Goal: Task Accomplishment & Management: Complete application form

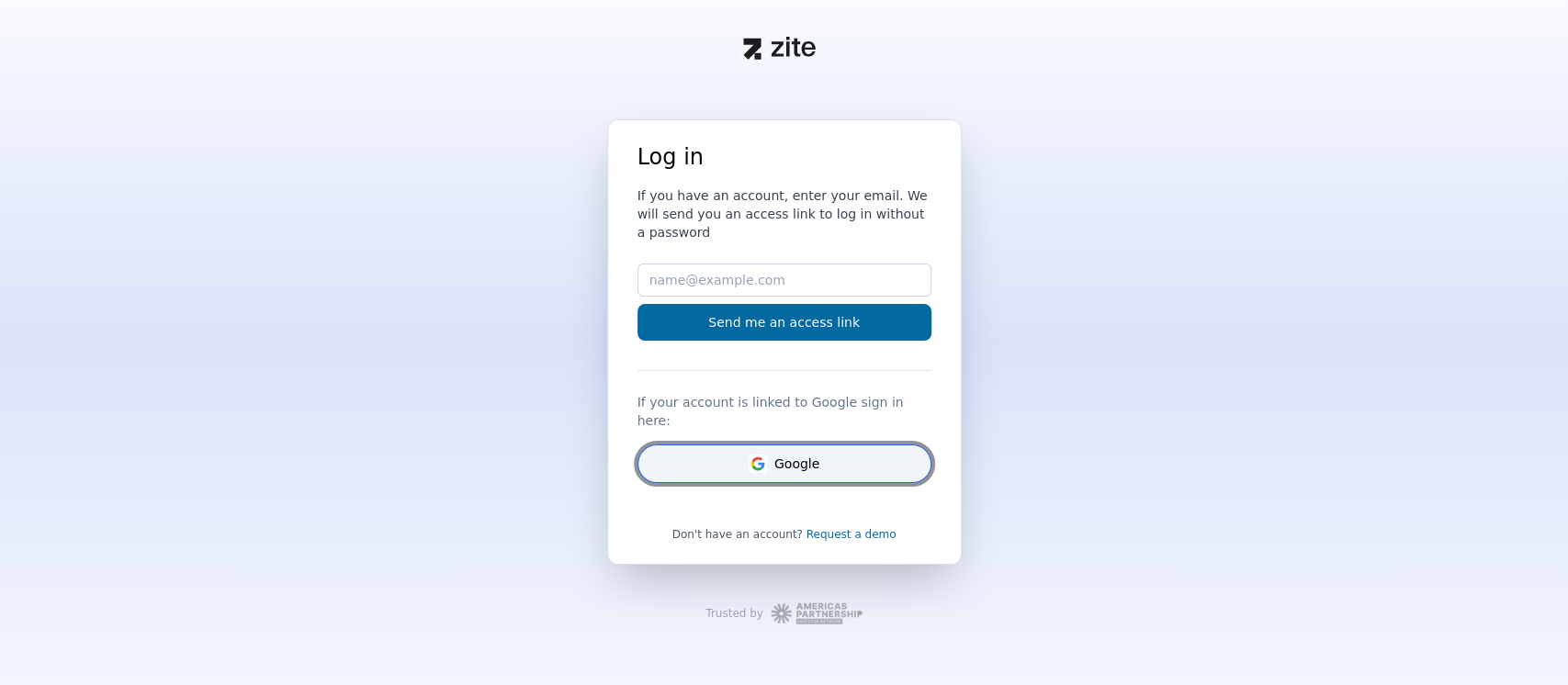
click at [852, 444] on button "Google" at bounding box center [784, 463] width 294 height 39
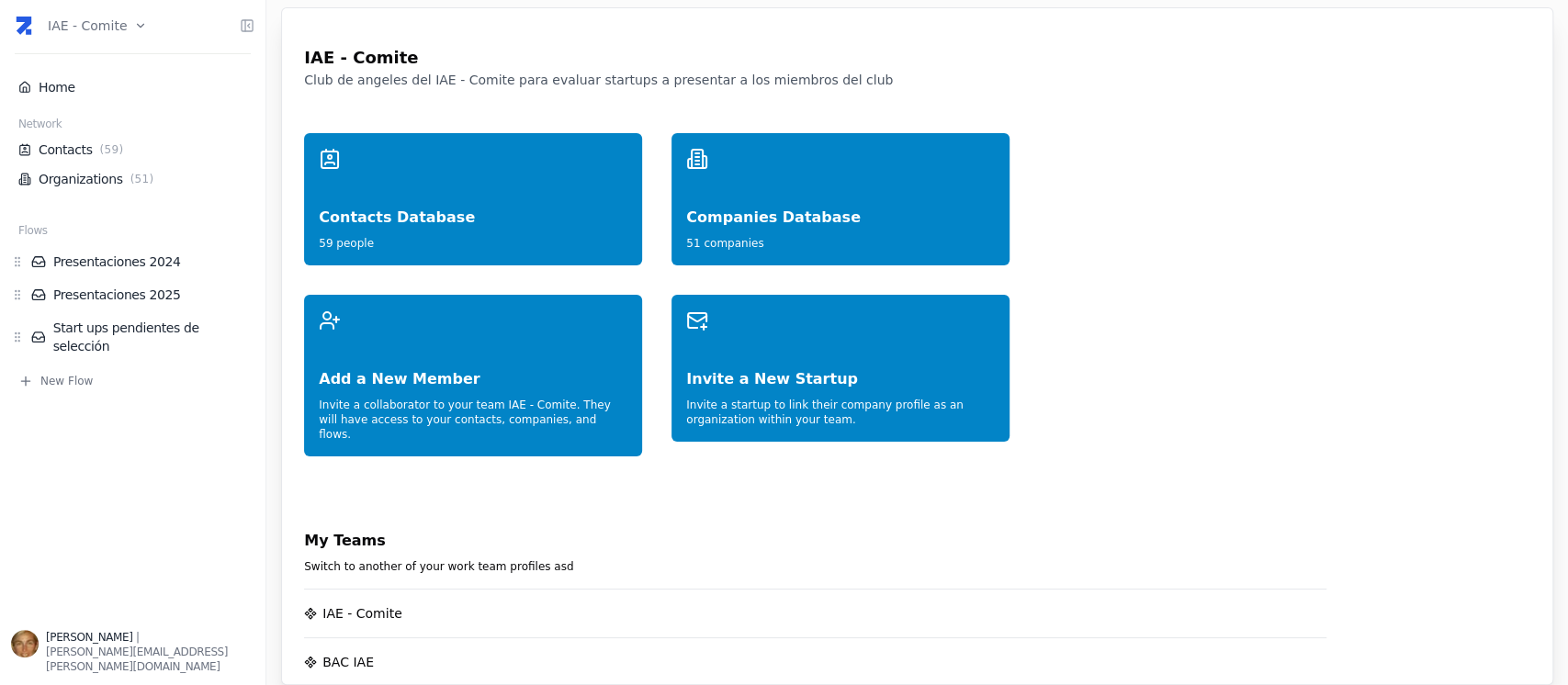
click at [86, 21] on html "IAE - Comite Home Network Contacts ( 59 ) Organizations ( 51 ) Flows Presentaci…" at bounding box center [784, 342] width 1568 height 685
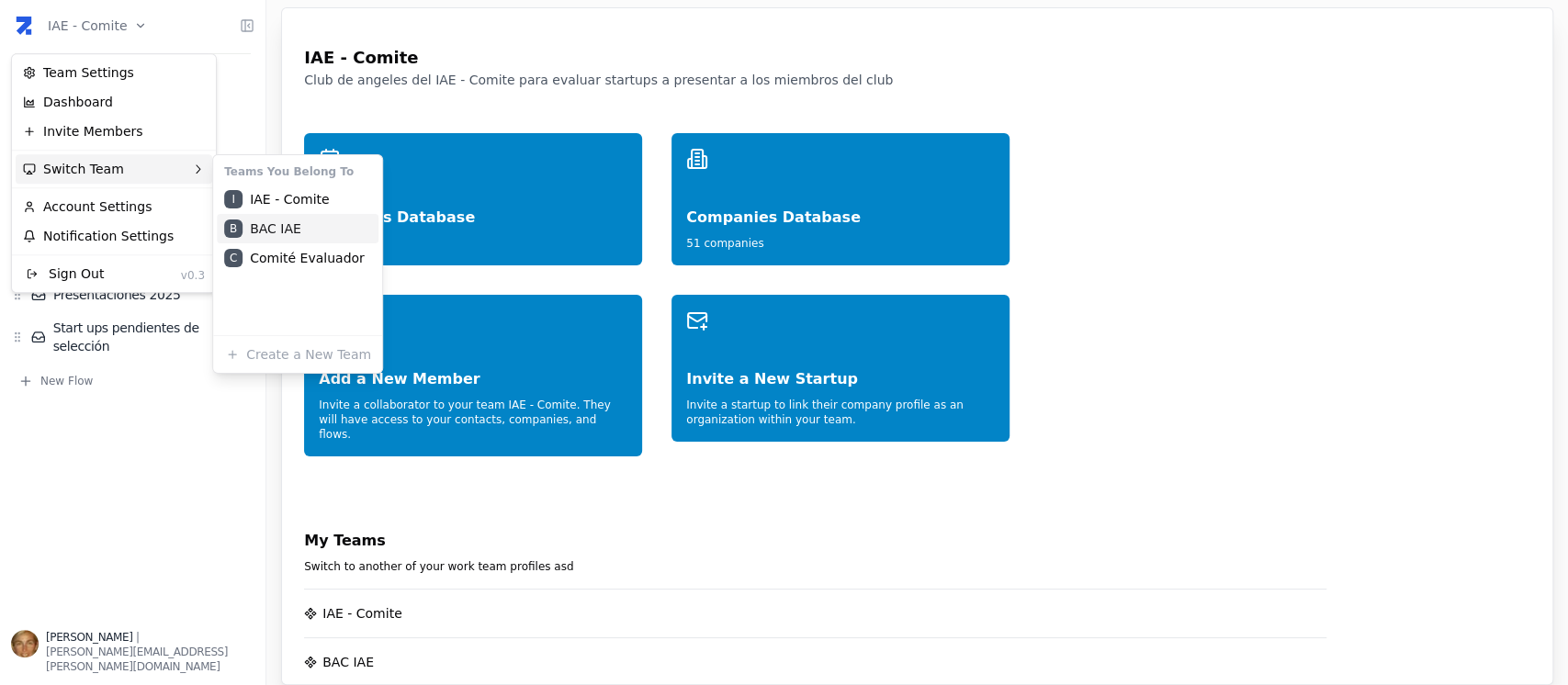
click at [264, 231] on div "B BAC IAE" at bounding box center [298, 228] width 162 height 29
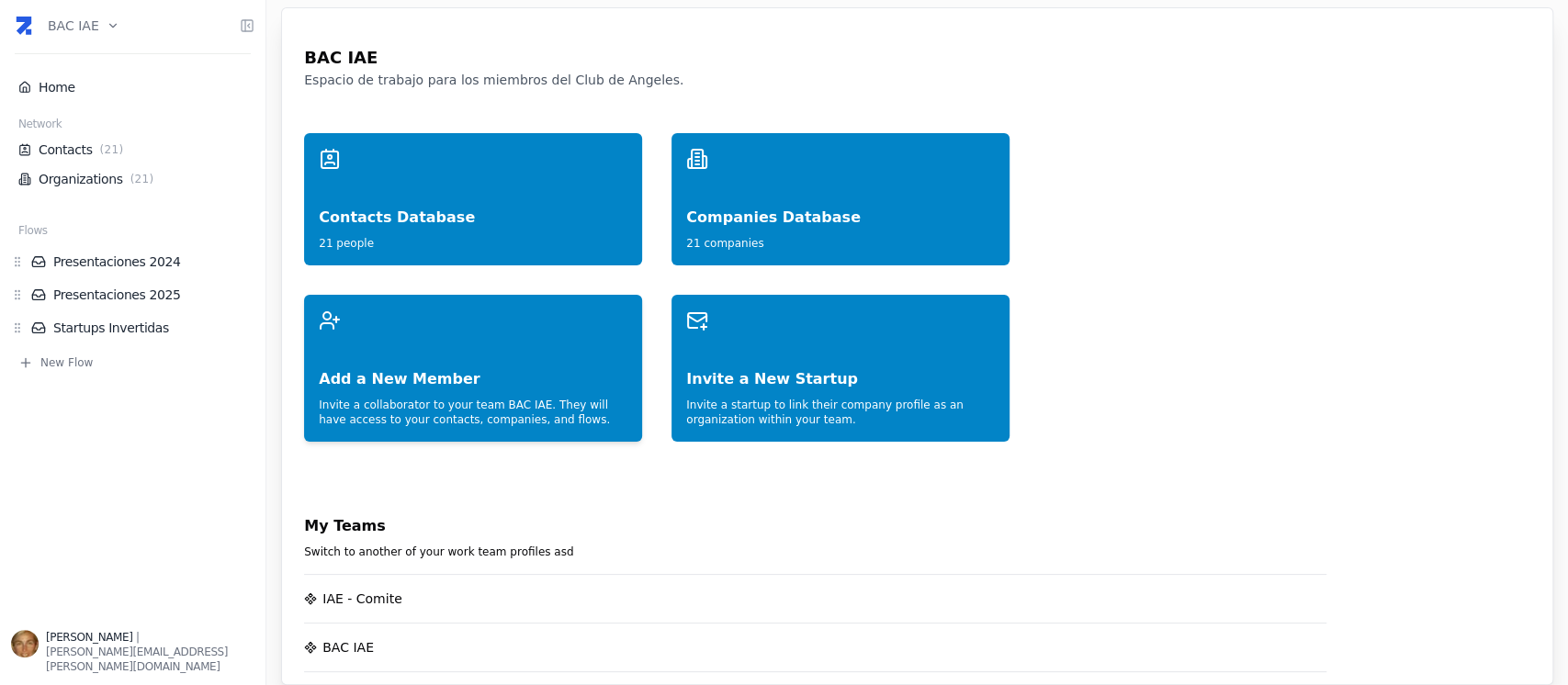
click at [368, 356] on div "Add a New Member" at bounding box center [473, 361] width 308 height 59
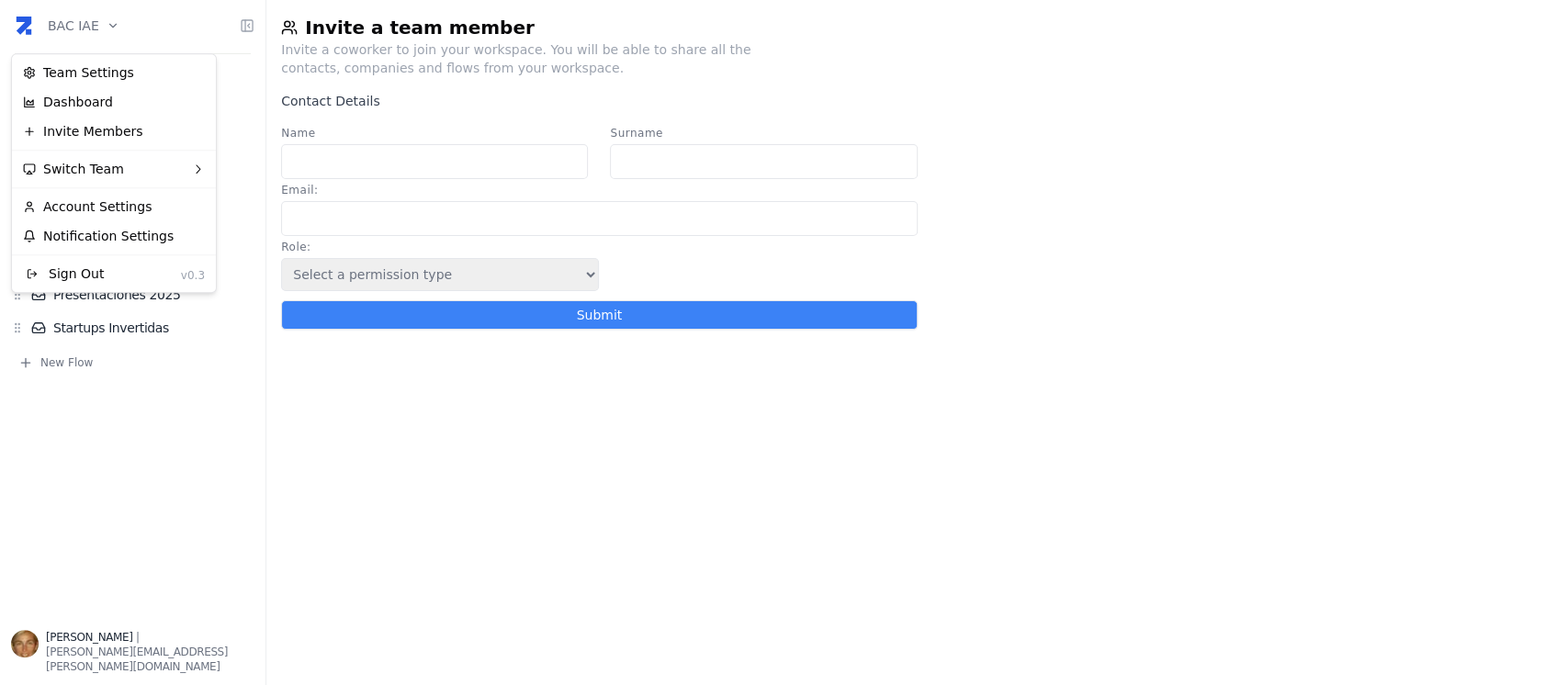
click at [102, 26] on html "BAC IAE Home Network Contacts ( 21 ) Organizations ( 21 ) Flows Presentaciones …" at bounding box center [784, 342] width 1568 height 685
click at [126, 130] on div "Invite Members" at bounding box center [113, 131] width 196 height 29
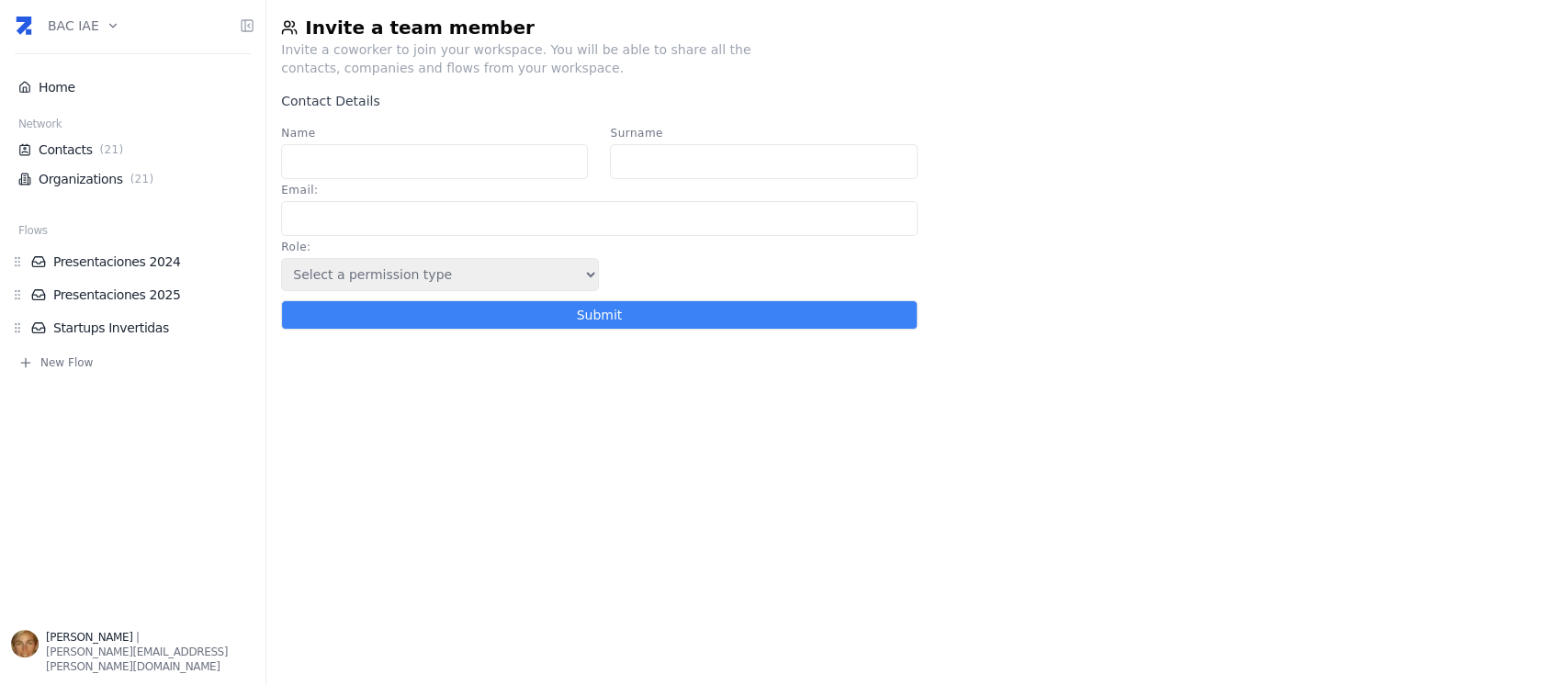
click at [346, 165] on input "Name" at bounding box center [434, 161] width 307 height 35
type input "Mariano"
click at [706, 164] on input "Surname" at bounding box center [764, 161] width 307 height 35
type input "Innocenti"
click at [407, 211] on input "Email :" at bounding box center [599, 218] width 636 height 35
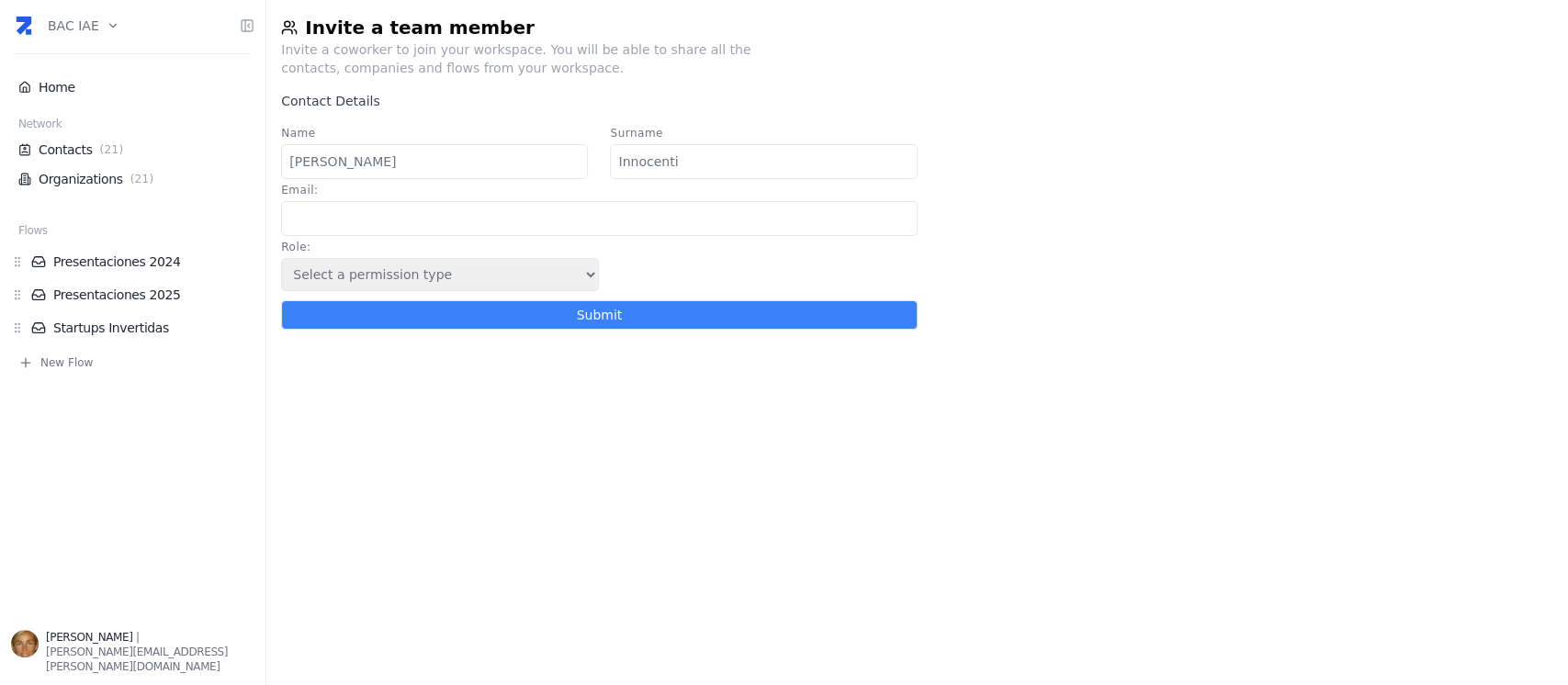
paste input "Mariano@familiainnocenti.com"
type input "Mariano@familiainnocenti.com"
click at [566, 274] on select "Select a permission type Admin Guest Endorser" at bounding box center [440, 274] width 318 height 33
select select "5"
click at [281, 263] on select "Select a permission type Admin Guest Endorser" at bounding box center [440, 274] width 318 height 33
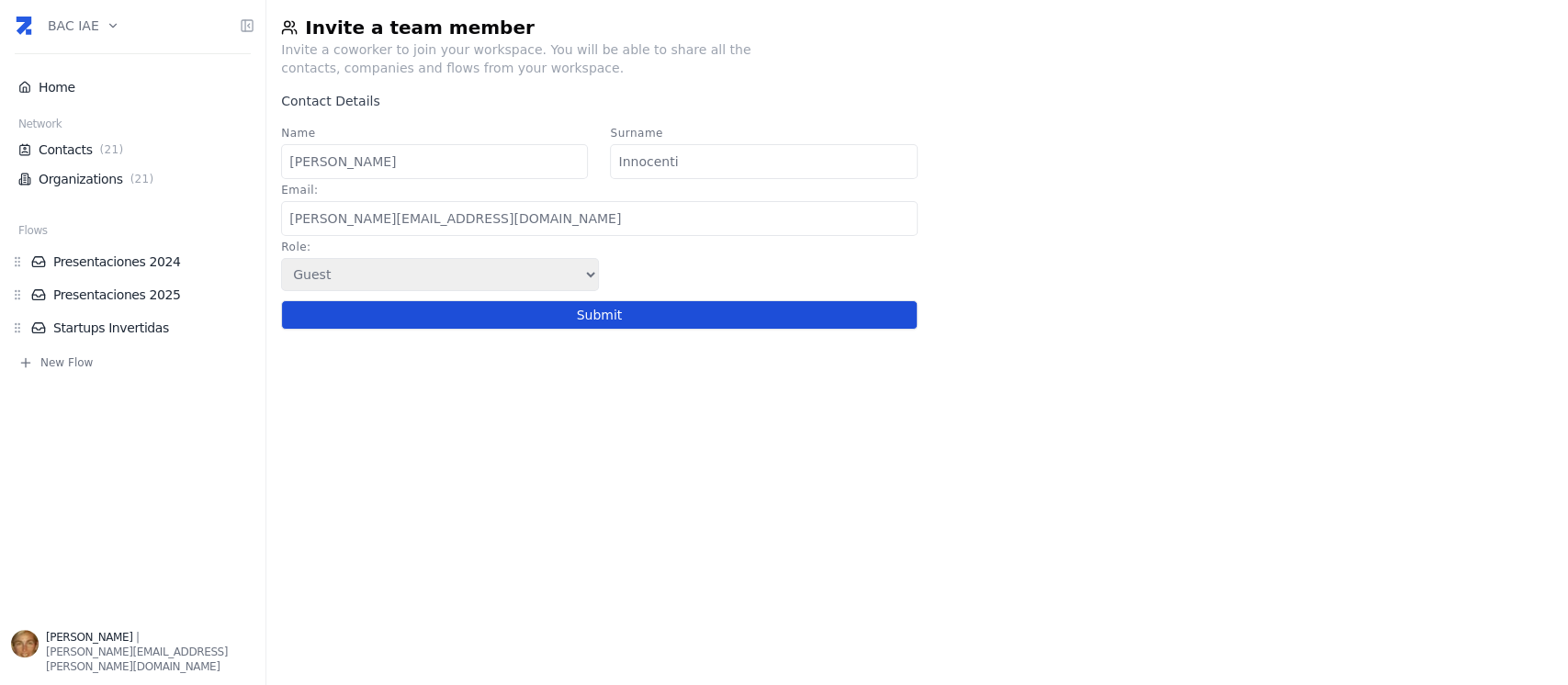
click at [542, 326] on button "Submit" at bounding box center [599, 315] width 636 height 29
select select
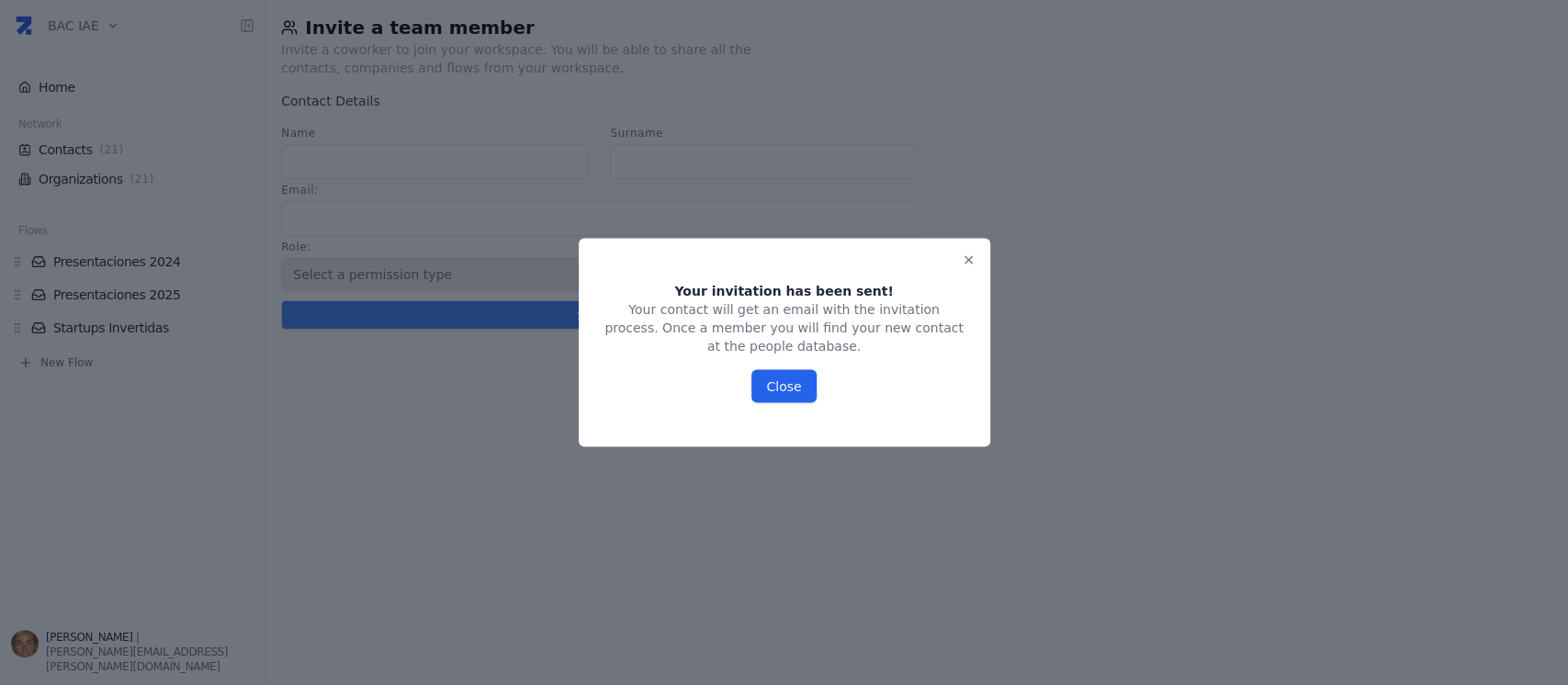
click at [759, 372] on button "Close" at bounding box center [784, 386] width 65 height 33
